Goal: Information Seeking & Learning: Learn about a topic

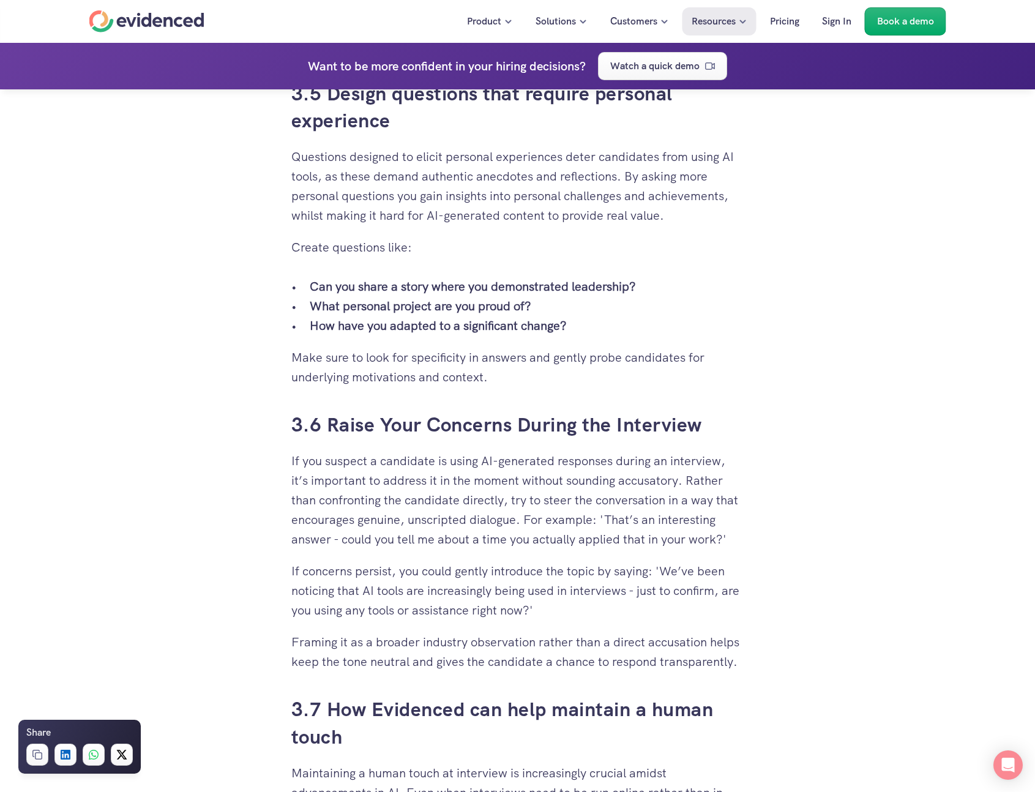
scroll to position [3540, 0]
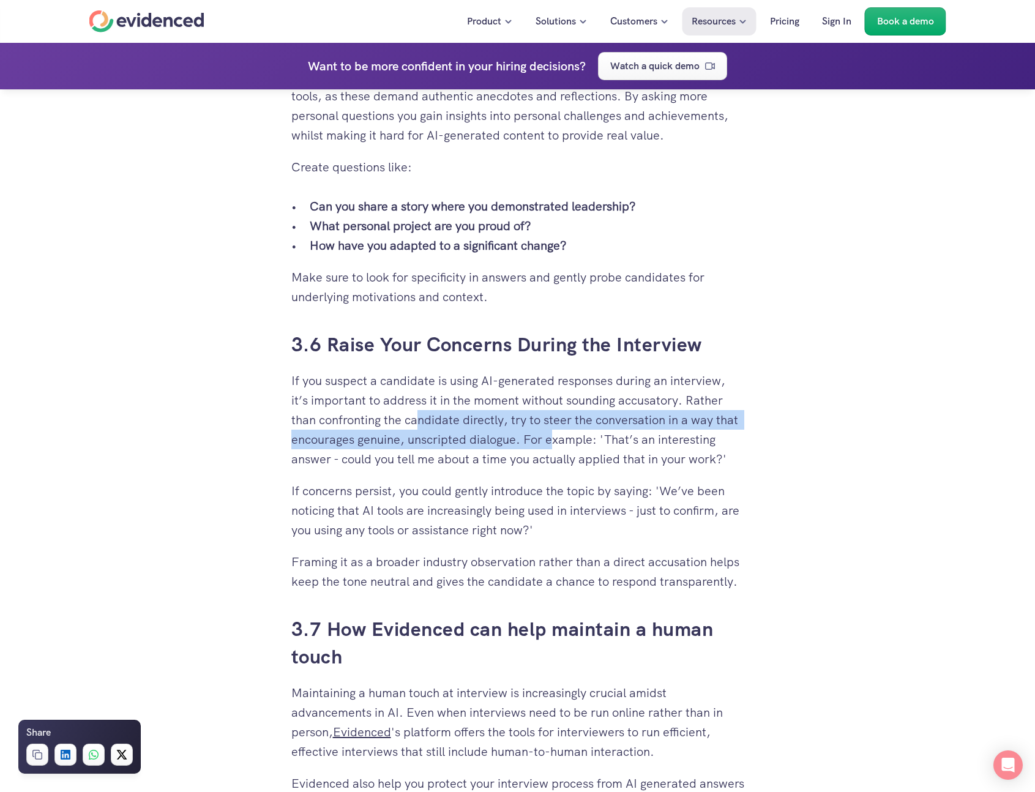
drag, startPoint x: 419, startPoint y: 418, endPoint x: 556, endPoint y: 430, distance: 137.7
click at [555, 430] on p "If you suspect a candidate is using AI-generated responses during an interview,…" at bounding box center [517, 420] width 453 height 98
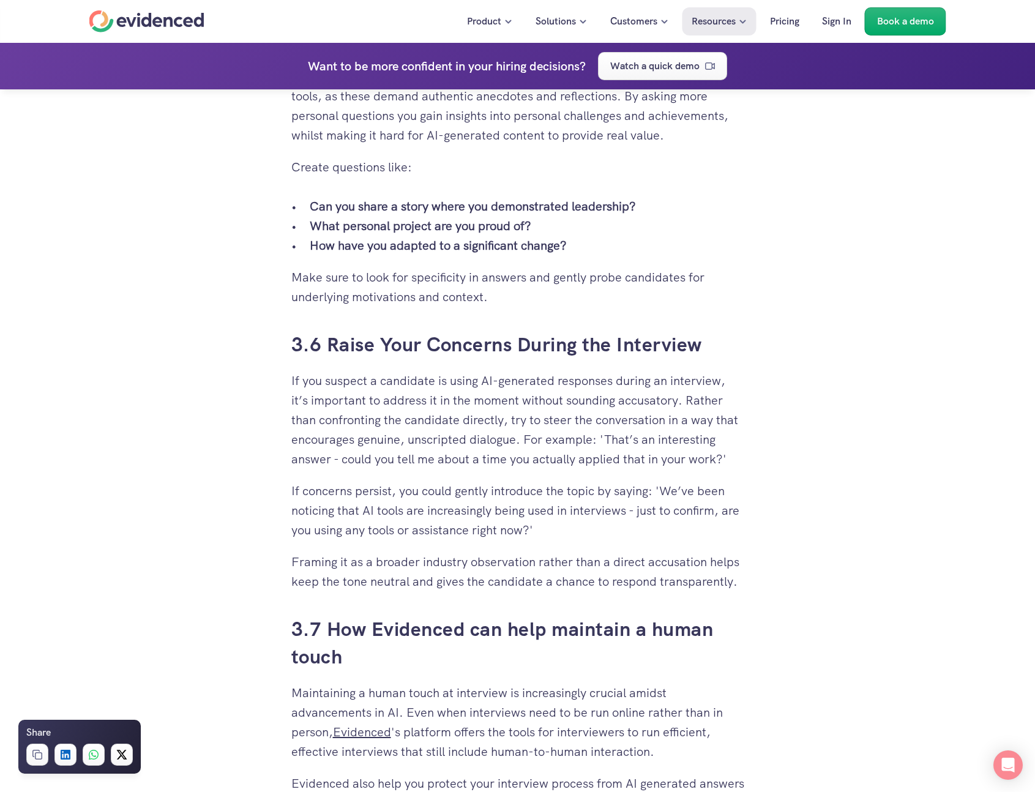
click at [557, 430] on p "If you suspect a candidate is using AI-generated responses during an interview,…" at bounding box center [517, 420] width 453 height 98
drag, startPoint x: 406, startPoint y: 436, endPoint x: 484, endPoint y: 438, distance: 77.8
click at [482, 438] on p "If you suspect a candidate is using AI-generated responses during an interview,…" at bounding box center [517, 420] width 453 height 98
click at [487, 438] on p "If you suspect a candidate is using AI-generated responses during an interview,…" at bounding box center [517, 420] width 453 height 98
drag, startPoint x: 369, startPoint y: 460, endPoint x: 436, endPoint y: 462, distance: 66.8
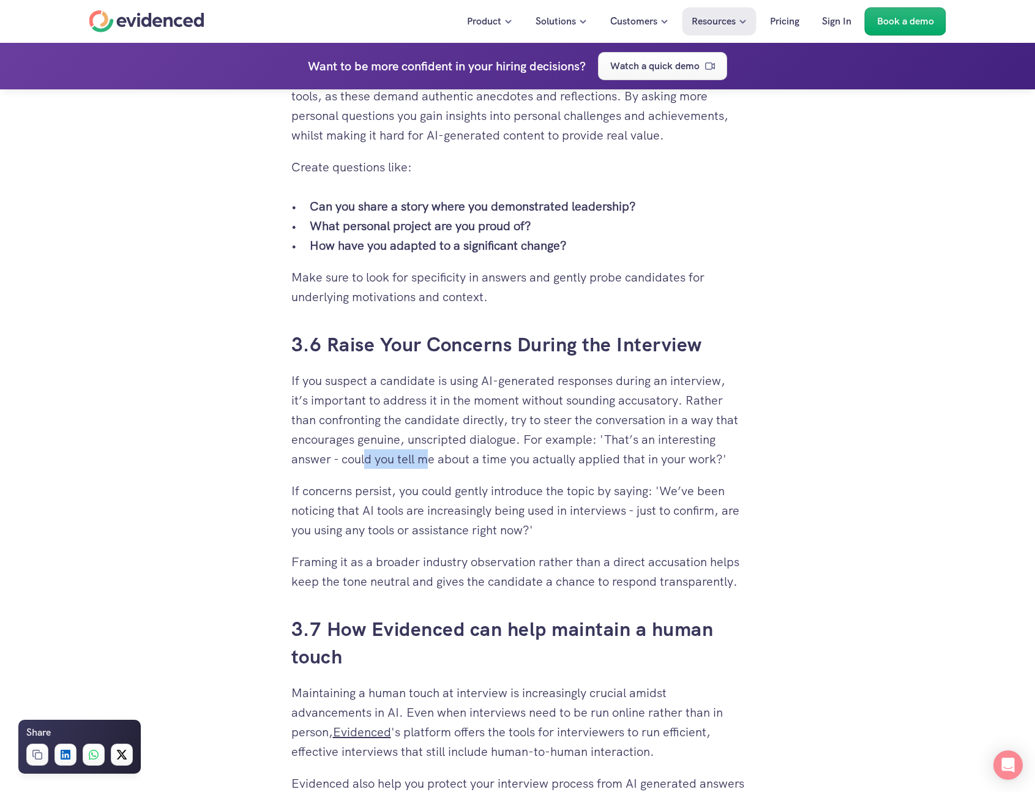
click at [435, 462] on p "If you suspect a candidate is using AI-generated responses during an interview,…" at bounding box center [517, 420] width 453 height 98
click at [436, 462] on p "If you suspect a candidate is using AI-generated responses during an interview,…" at bounding box center [517, 420] width 453 height 98
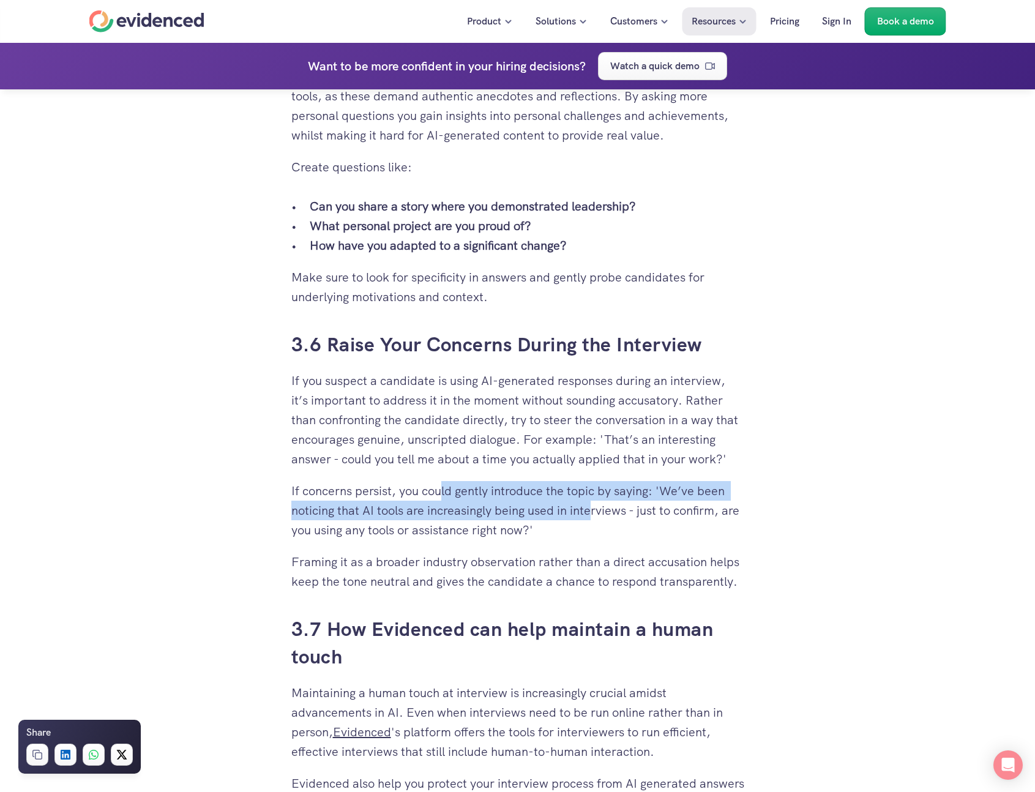
drag, startPoint x: 459, startPoint y: 491, endPoint x: 593, endPoint y: 503, distance: 134.6
click at [593, 503] on p "If concerns persist, you could gently introduce the topic by saying: 'We’ve bee…" at bounding box center [517, 510] width 453 height 59
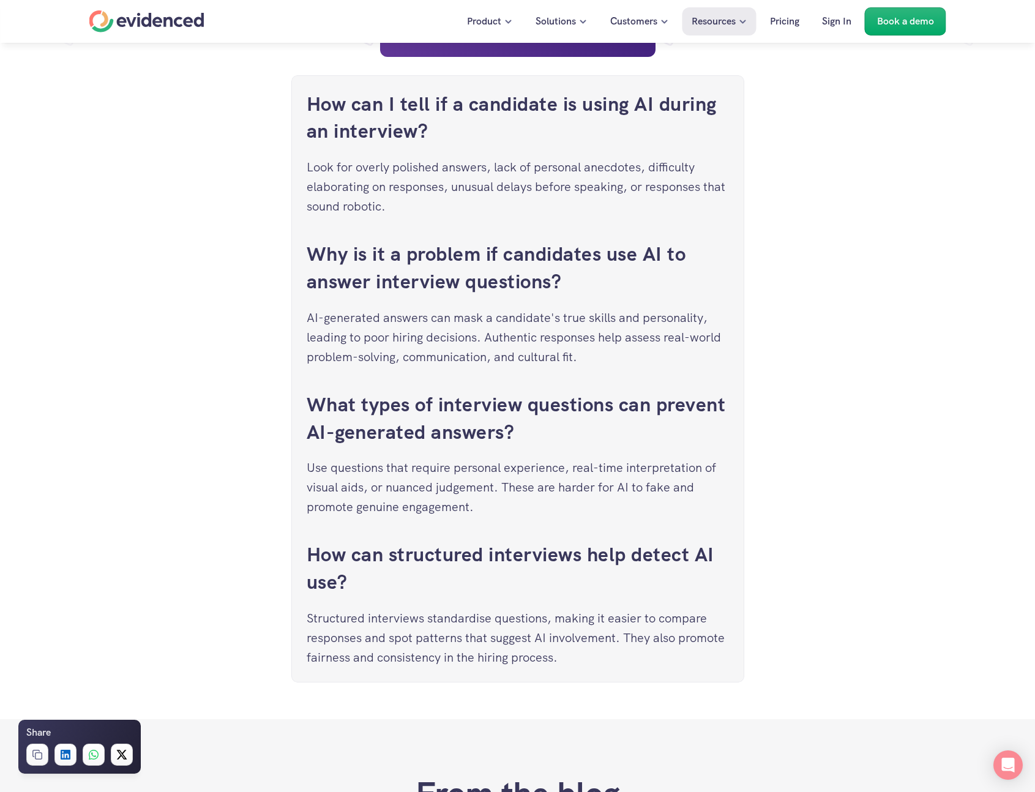
scroll to position [4692, 0]
